Goal: Information Seeking & Learning: Learn about a topic

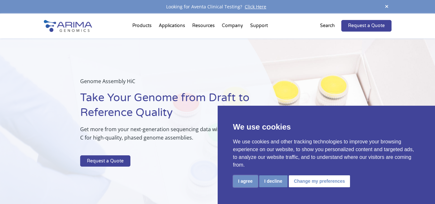
click at [245, 177] on button "I agree" at bounding box center [245, 181] width 25 height 12
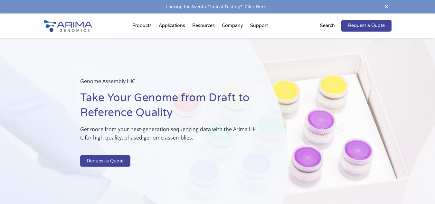
click at [324, 29] on p "Search" at bounding box center [327, 26] width 15 height 8
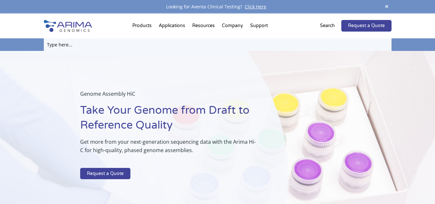
click at [164, 48] on input "text" at bounding box center [218, 44] width 348 height 13
type input "TCGA [MEDICAL_DATA]"
click input "Search" at bounding box center [0, 0] width 0 height 0
